Goal: Task Accomplishment & Management: Use online tool/utility

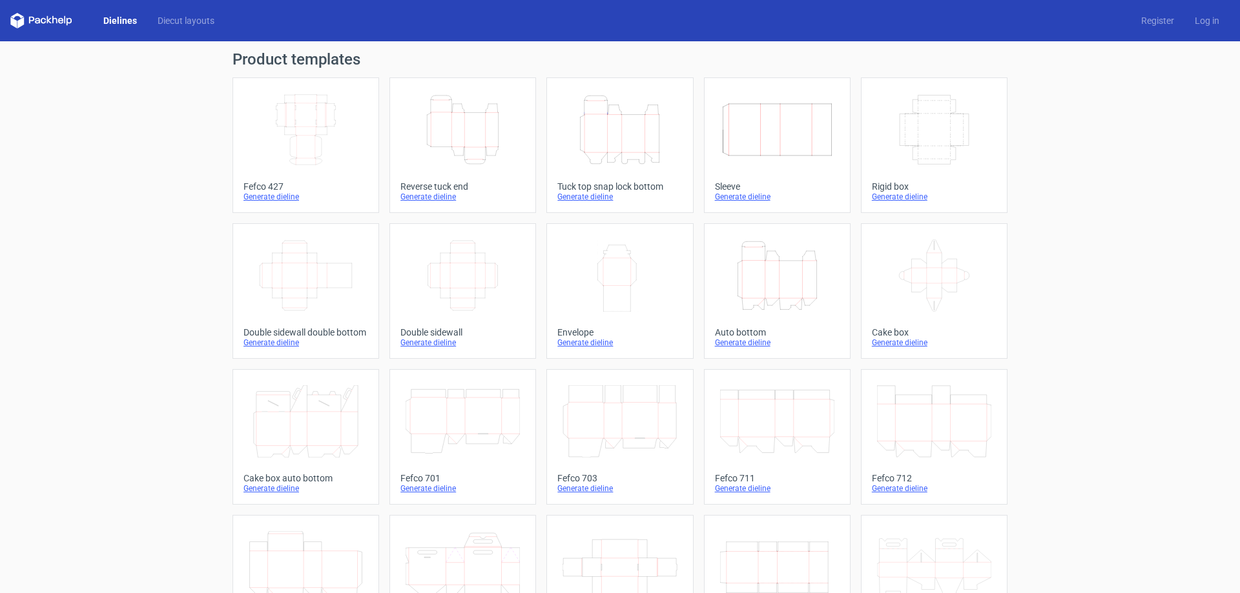
click at [633, 150] on icon "Height Depth Width" at bounding box center [619, 130] width 114 height 72
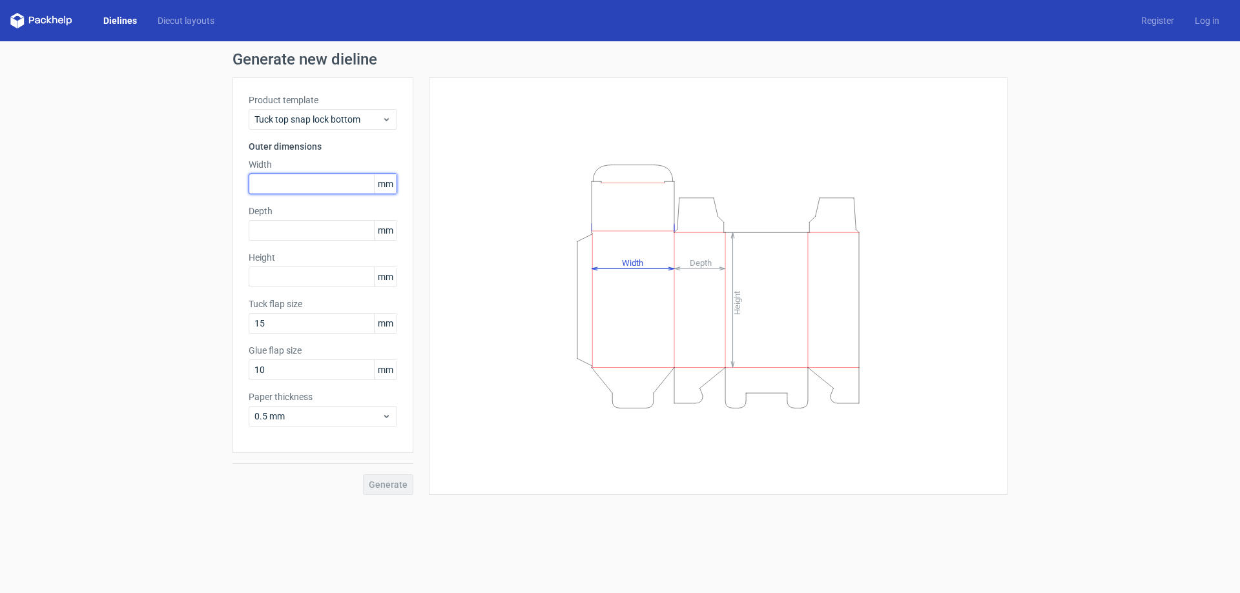
click at [329, 178] on input "text" at bounding box center [323, 184] width 149 height 21
click at [320, 276] on input "text" at bounding box center [323, 277] width 149 height 21
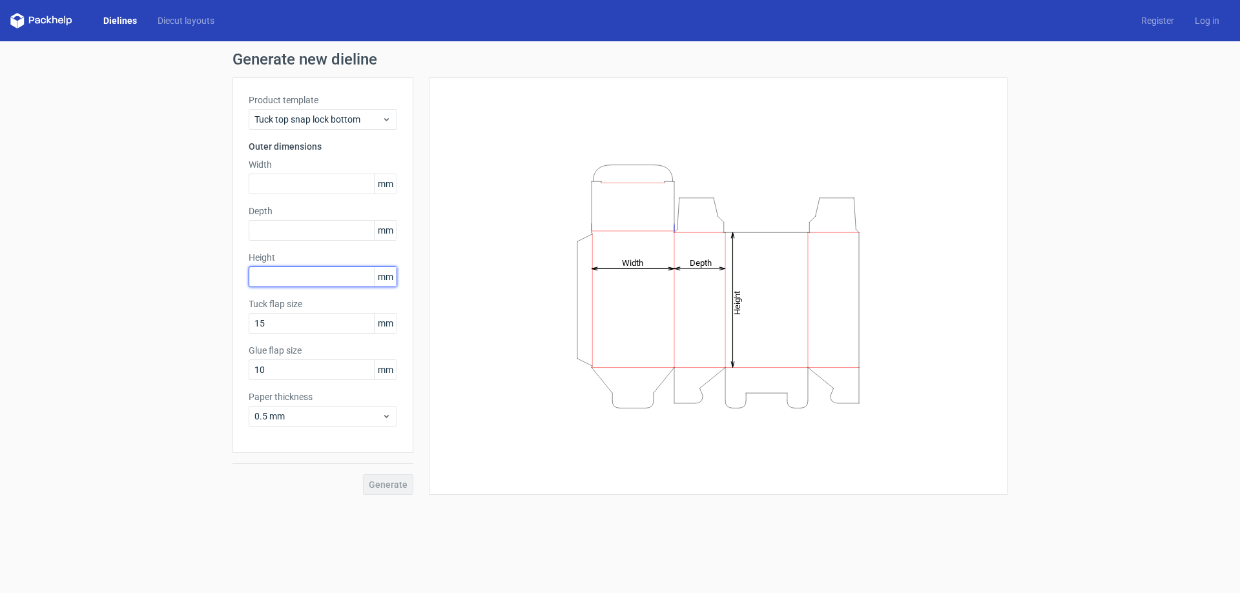
click at [314, 283] on input "text" at bounding box center [323, 277] width 149 height 21
type input "250"
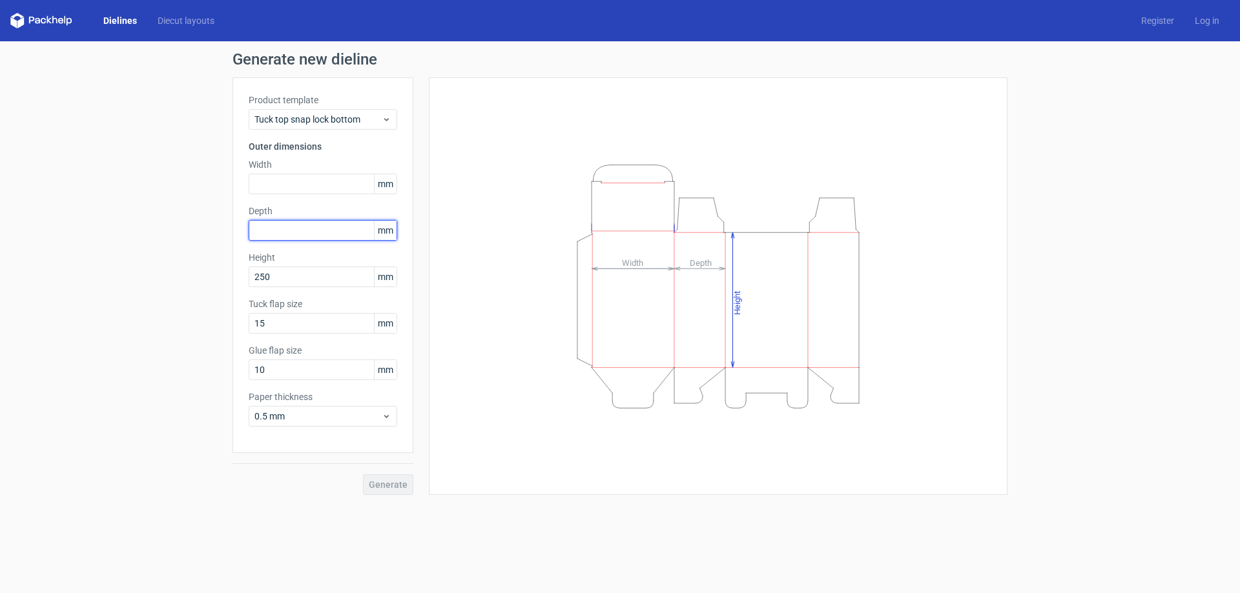
click at [305, 227] on input "text" at bounding box center [323, 230] width 149 height 21
type input "120"
click at [300, 190] on input "text" at bounding box center [323, 184] width 149 height 21
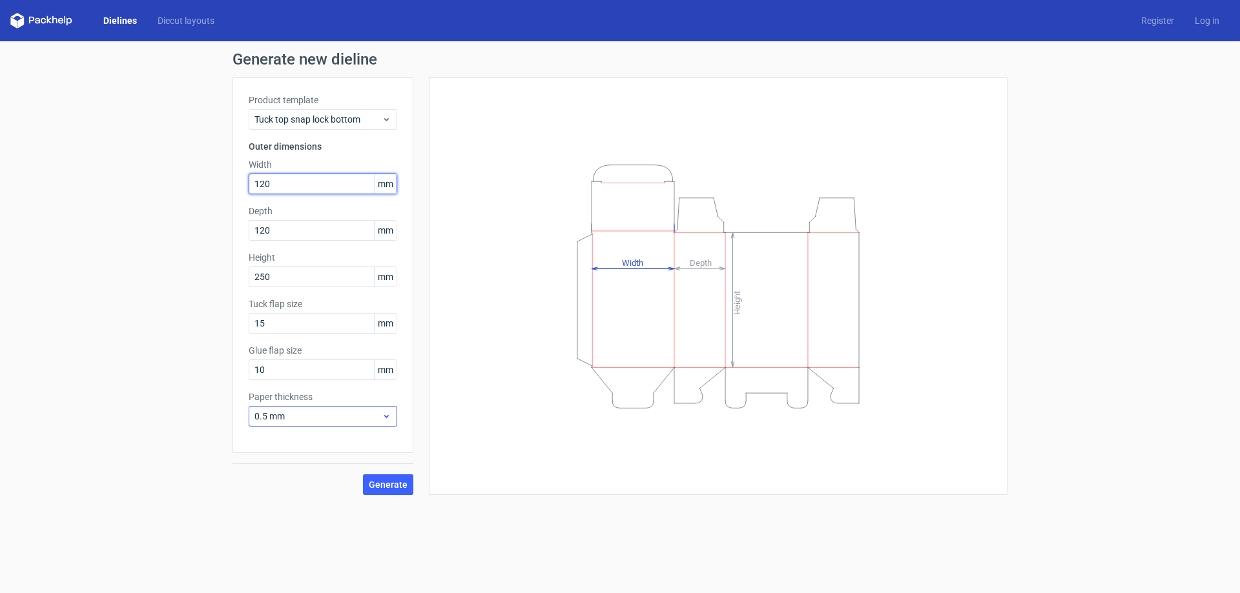
type input "120"
click at [299, 413] on span "0.5 mm" at bounding box center [317, 416] width 127 height 13
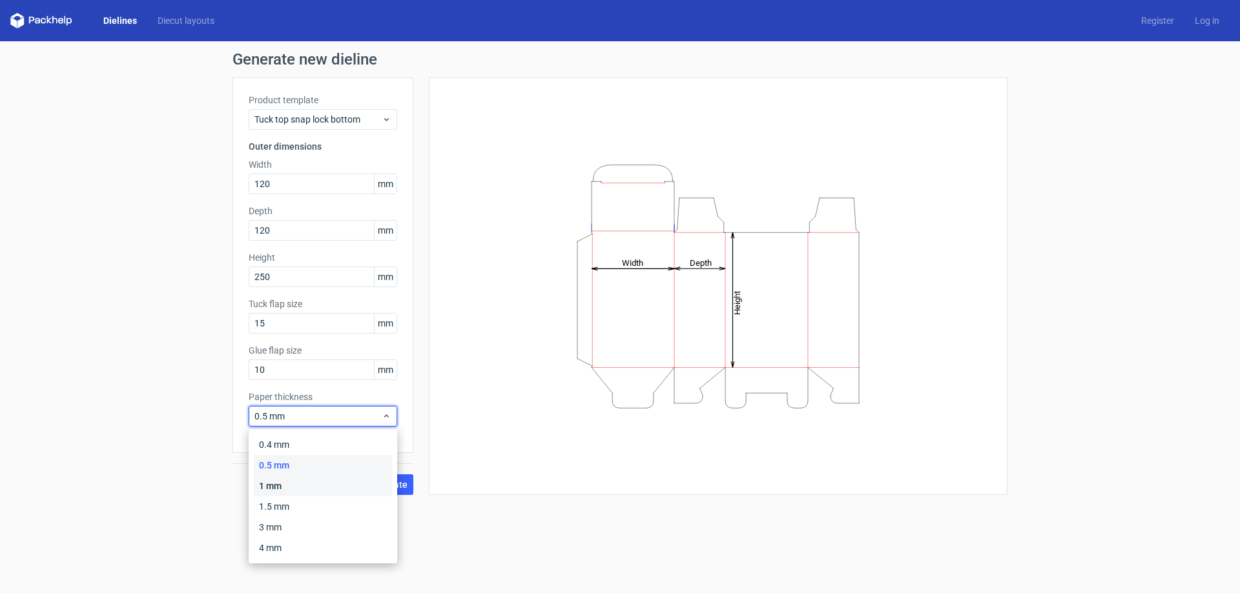
click at [296, 488] on div "1 mm" at bounding box center [323, 486] width 138 height 21
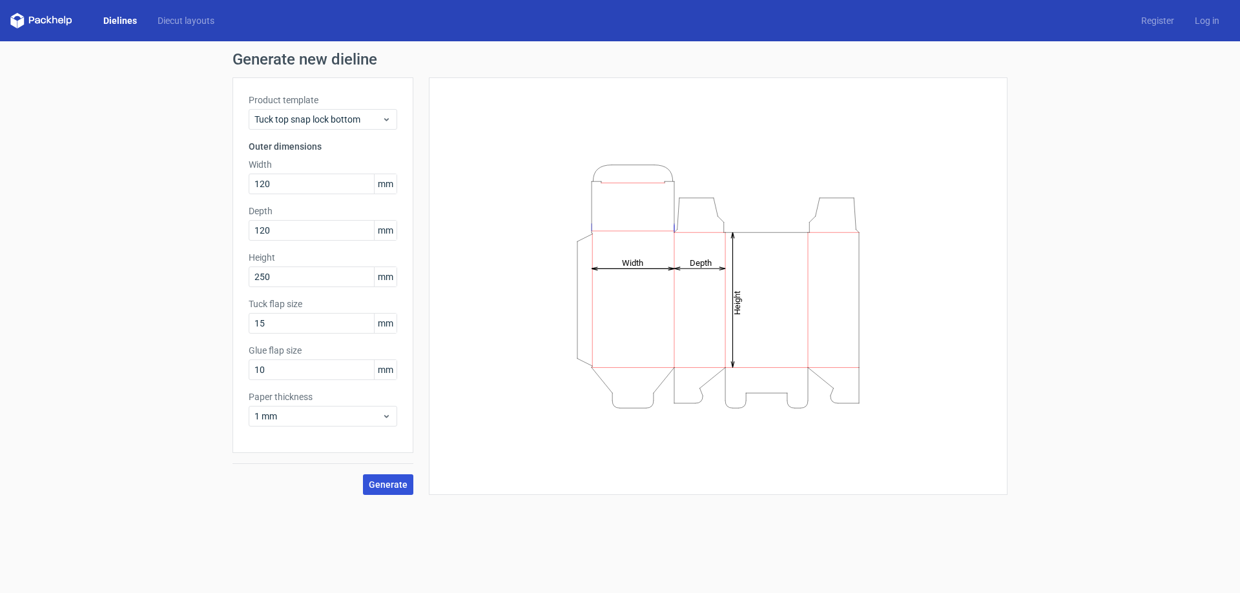
click at [392, 485] on span "Generate" at bounding box center [388, 484] width 39 height 9
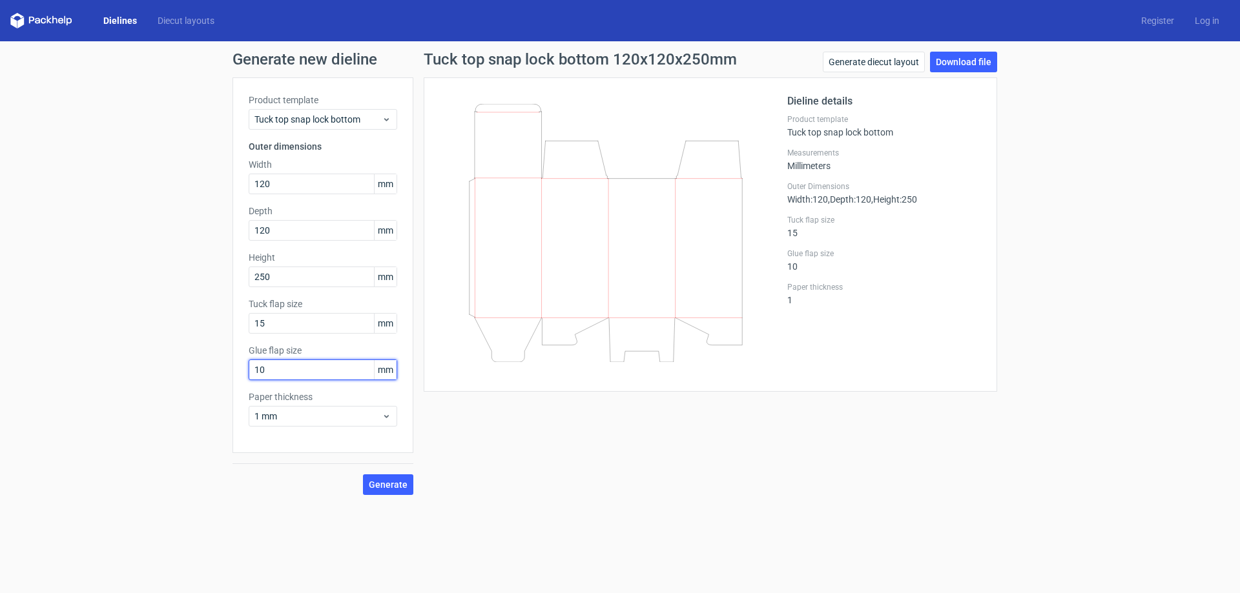
drag, startPoint x: 283, startPoint y: 371, endPoint x: 216, endPoint y: 382, distance: 67.4
click at [216, 382] on div "Generate new dieline Product template Tuck top snap lock bottom Outer dimension…" at bounding box center [620, 273] width 1240 height 464
click at [384, 491] on button "Generate" at bounding box center [388, 485] width 50 height 21
drag, startPoint x: 286, startPoint y: 371, endPoint x: 200, endPoint y: 372, distance: 85.9
click at [200, 372] on div "Generate new dieline Product template Tuck top snap lock bottom Outer dimension…" at bounding box center [620, 273] width 1240 height 464
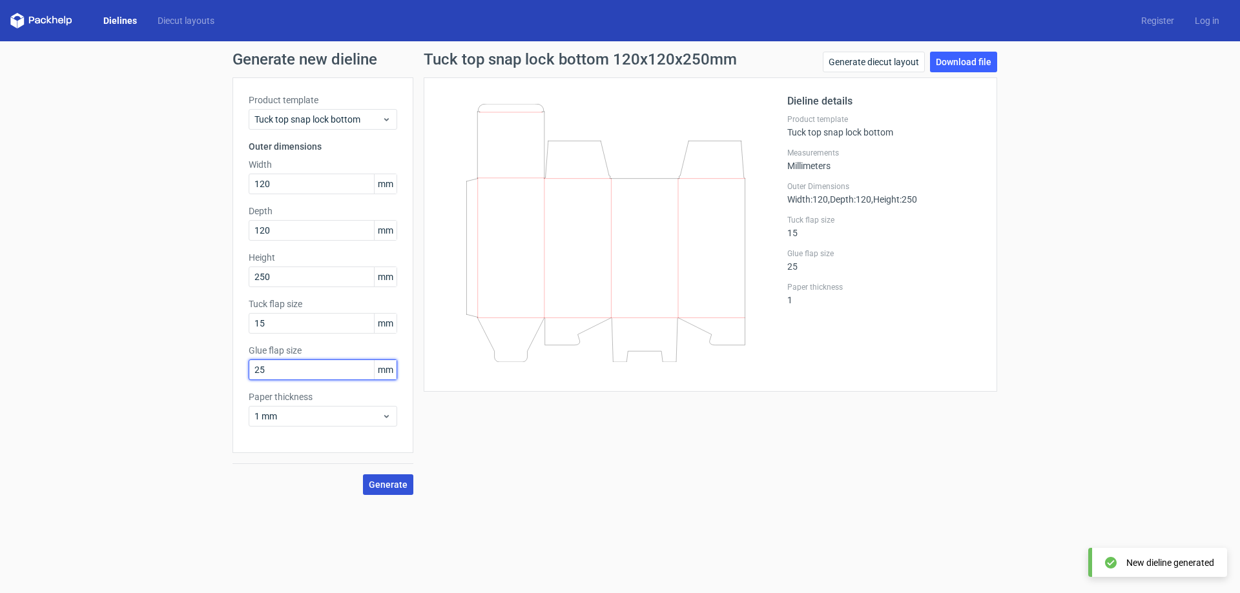
type input "25"
click at [371, 489] on span "Generate" at bounding box center [388, 484] width 39 height 9
